Goal: Transaction & Acquisition: Purchase product/service

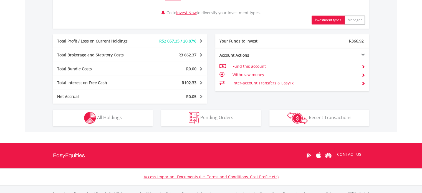
scroll to position [305, 0]
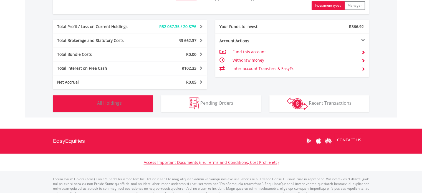
click at [128, 106] on button "Holdings All Holdings" at bounding box center [103, 103] width 100 height 17
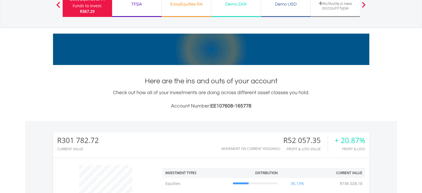
scroll to position [0, 0]
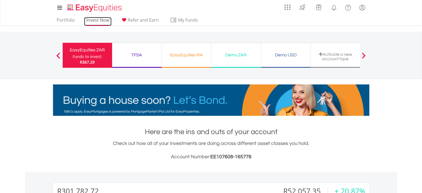
click at [91, 19] on link "Invest Now" at bounding box center [97, 21] width 27 height 9
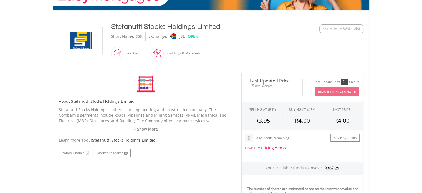
scroll to position [166, 0]
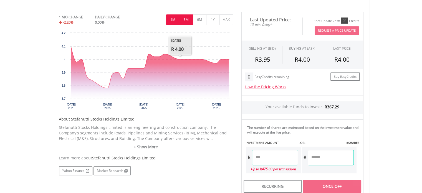
click at [187, 18] on button "3M" at bounding box center [186, 19] width 14 height 11
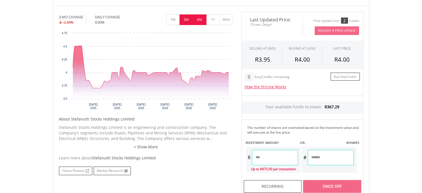
click at [200, 20] on button "6M" at bounding box center [200, 19] width 14 height 11
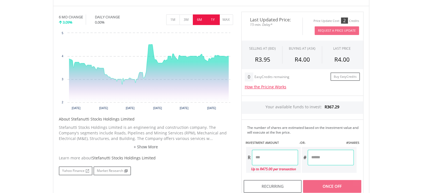
click at [212, 20] on button "1Y" at bounding box center [213, 19] width 14 height 11
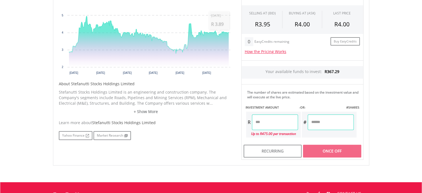
scroll to position [131, 0]
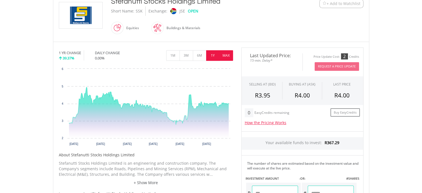
click at [225, 54] on button "MAX" at bounding box center [226, 55] width 14 height 11
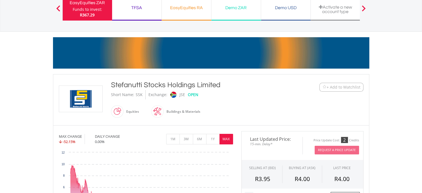
scroll to position [0, 0]
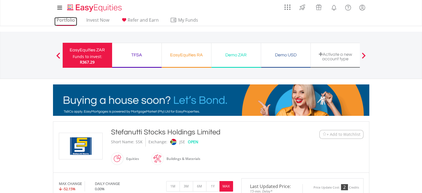
click at [65, 19] on link "Portfolio" at bounding box center [65, 21] width 23 height 9
